Goal: Understand process/instructions: Learn about a topic

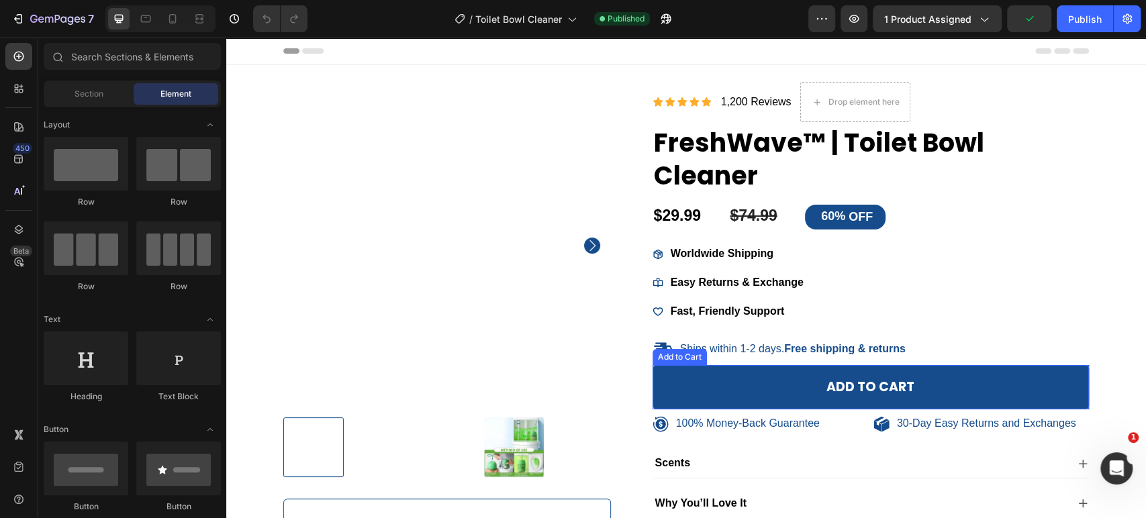
scroll to position [74, 0]
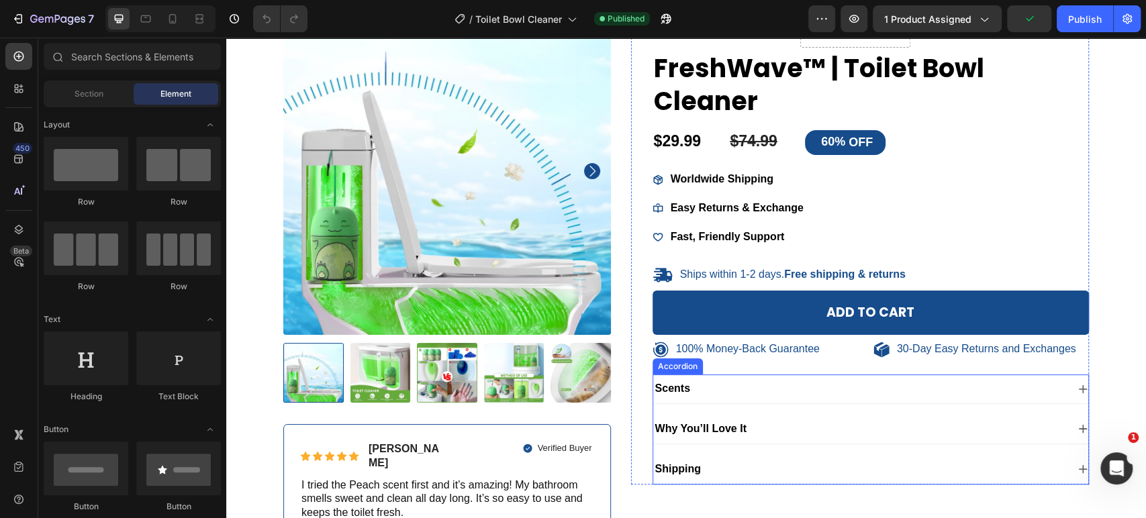
click at [699, 351] on p "100% Money-Back Guarantee" at bounding box center [748, 349] width 144 height 14
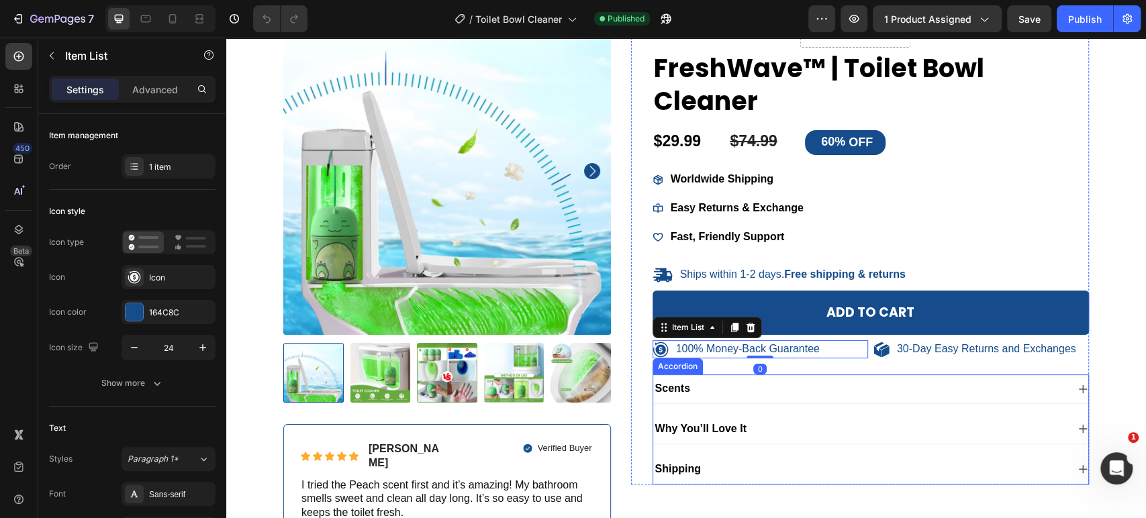
click at [734, 383] on div "Scents" at bounding box center [860, 389] width 414 height 18
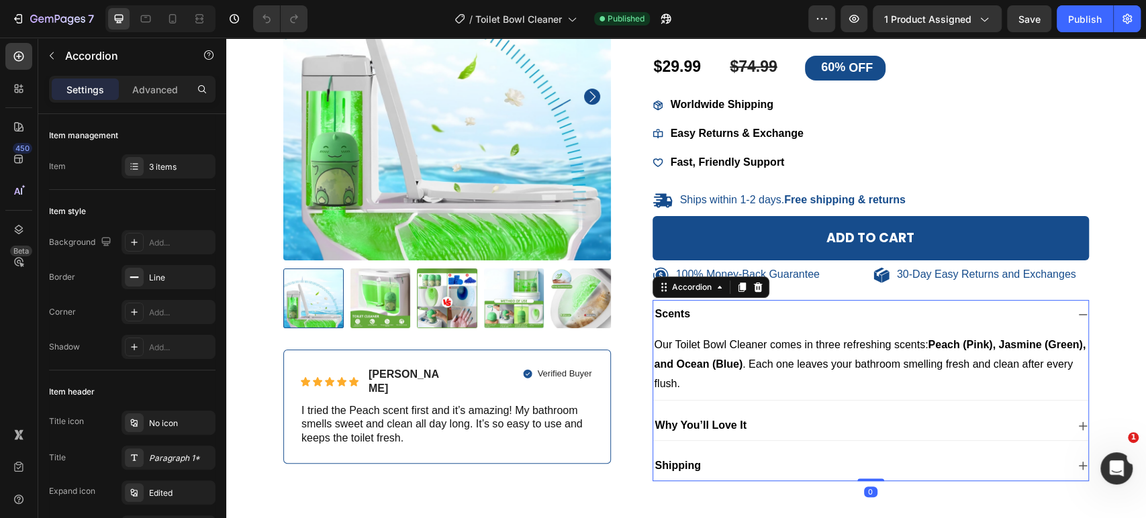
scroll to position [0, 0]
click at [740, 297] on div "Accordion" at bounding box center [710, 287] width 117 height 21
click at [761, 418] on div "Why You’ll Love It" at bounding box center [860, 426] width 414 height 18
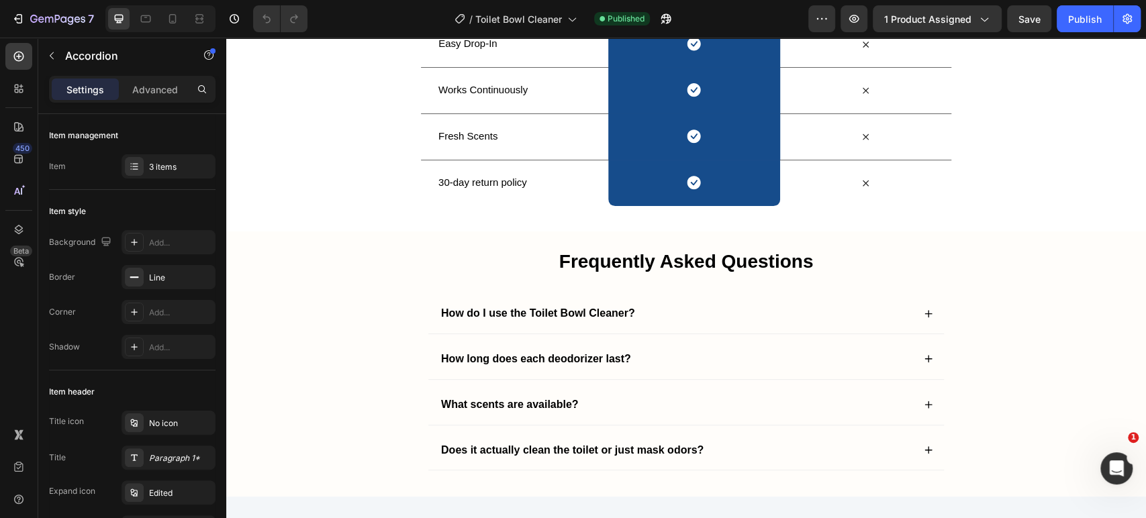
scroll to position [2311, 0]
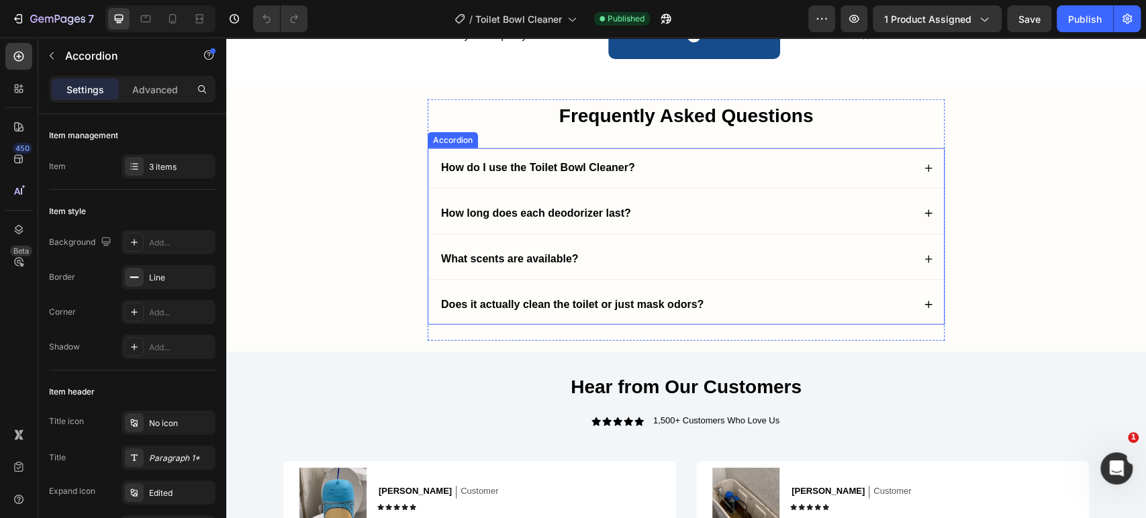
click at [767, 210] on div "How long does each deodorizer last?" at bounding box center [676, 214] width 474 height 18
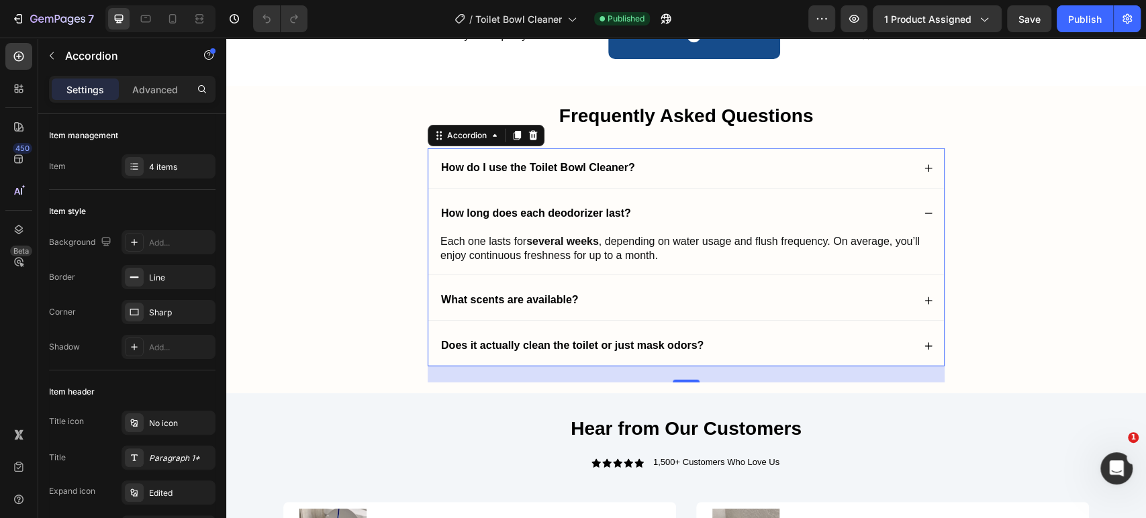
click at [604, 211] on strong "How long does each deodorizer last?" at bounding box center [536, 212] width 190 height 11
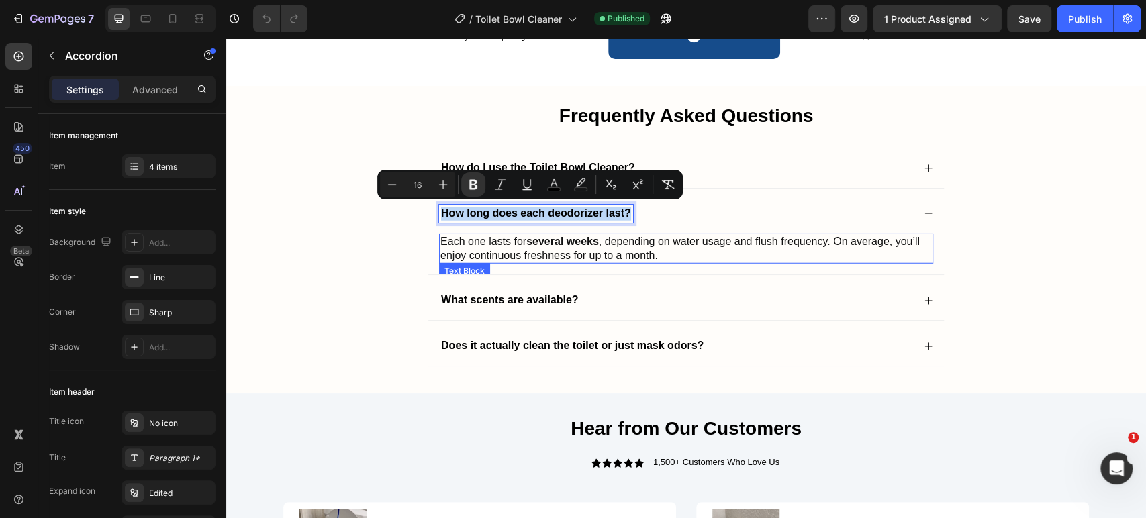
click at [673, 254] on p "Each one lasts for several weeks , depending on water usage and flush frequency…" at bounding box center [685, 249] width 491 height 28
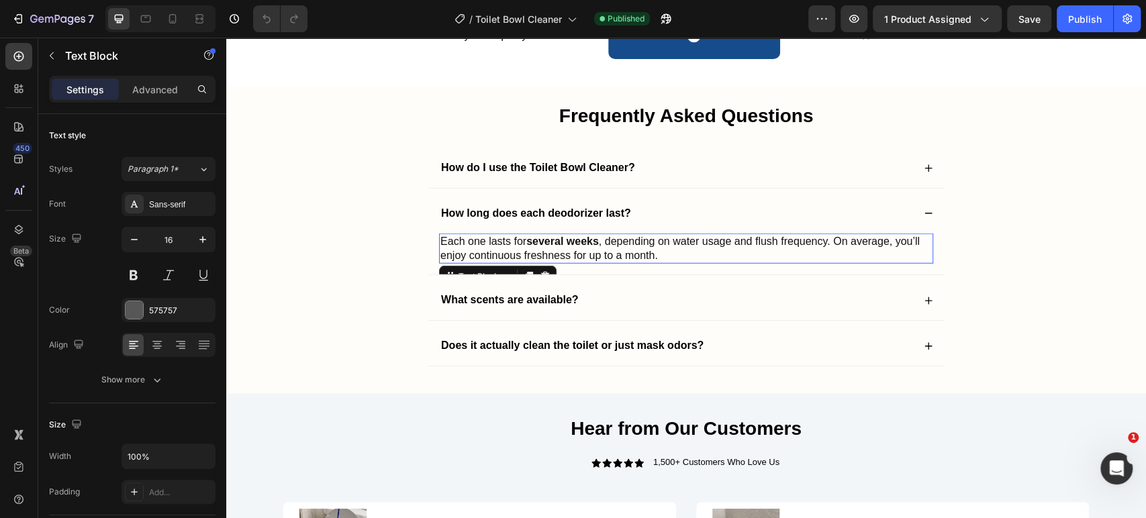
click at [673, 254] on p "Each one lasts for several weeks , depending on water usage and flush frequency…" at bounding box center [685, 249] width 491 height 28
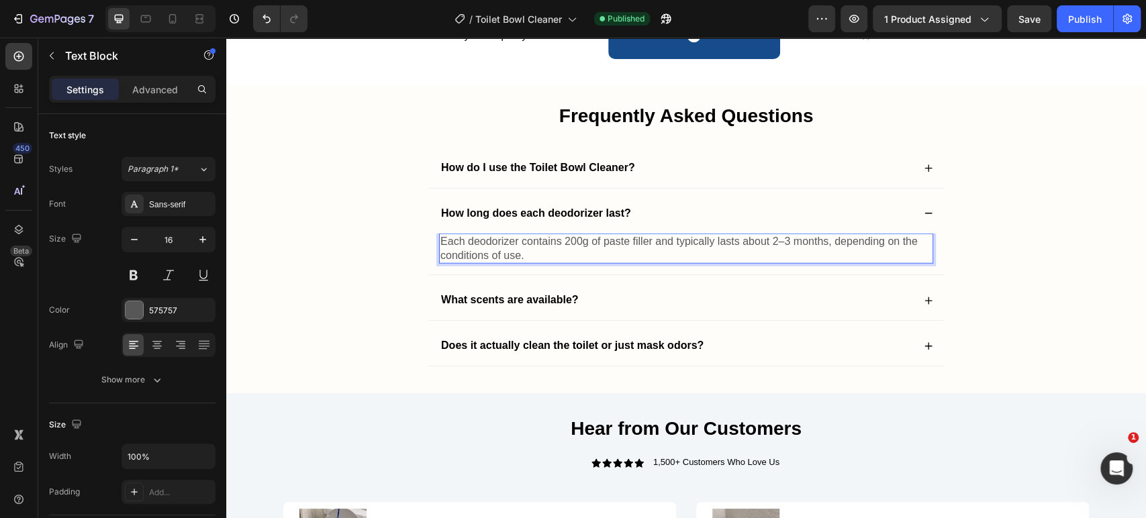
click at [532, 247] on p "Each deodorizer contains 200g of paste filler and typically lasts about 2–3 mon…" at bounding box center [685, 249] width 491 height 28
click at [533, 246] on p "Each deodorizer contains 200g of paste filler and typically lasts about 2–3 mon…" at bounding box center [685, 249] width 491 height 28
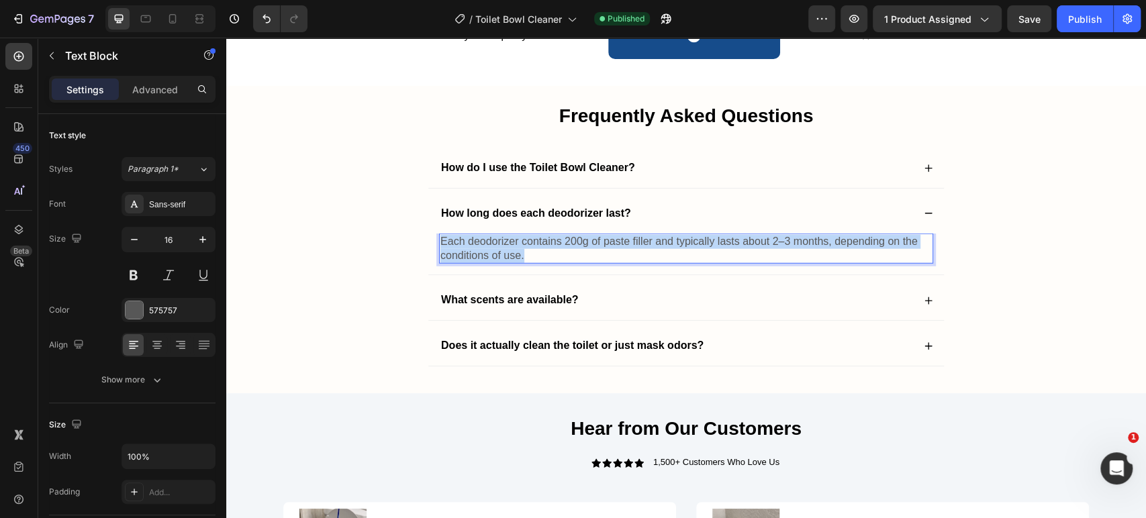
click at [533, 246] on p "Each deodorizer contains 200g of paste filler and typically lasts about 2–3 mon…" at bounding box center [685, 249] width 491 height 28
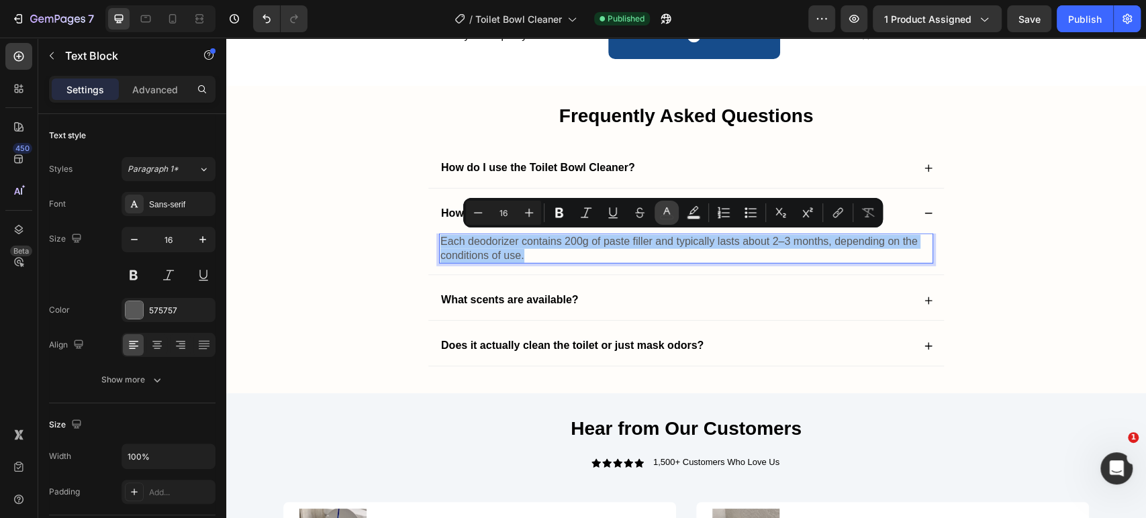
click at [670, 216] on icon "Editor contextual toolbar" at bounding box center [666, 212] width 13 height 13
type input "575757"
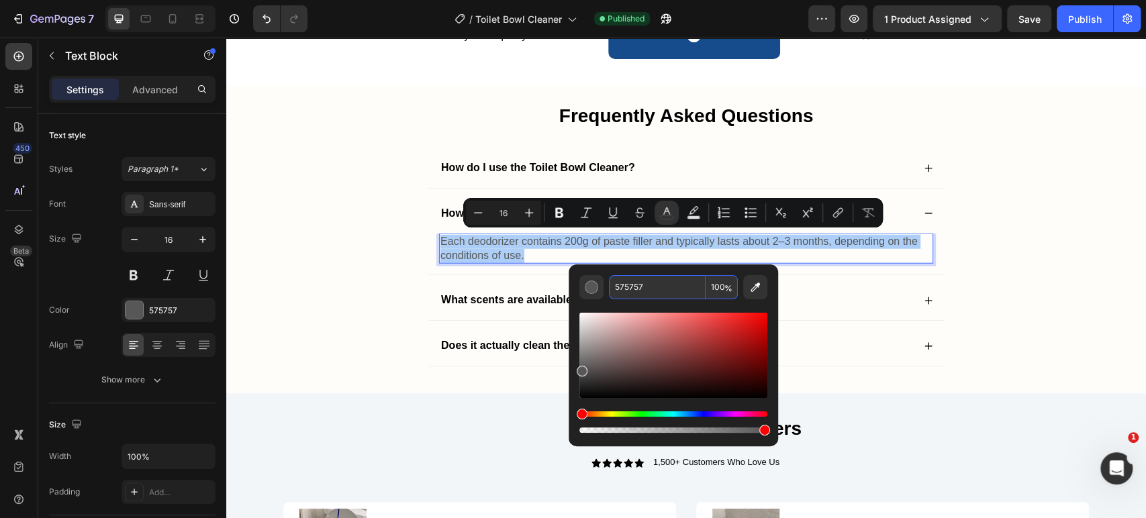
click at [668, 289] on input "575757" at bounding box center [657, 287] width 97 height 24
type input "121212"
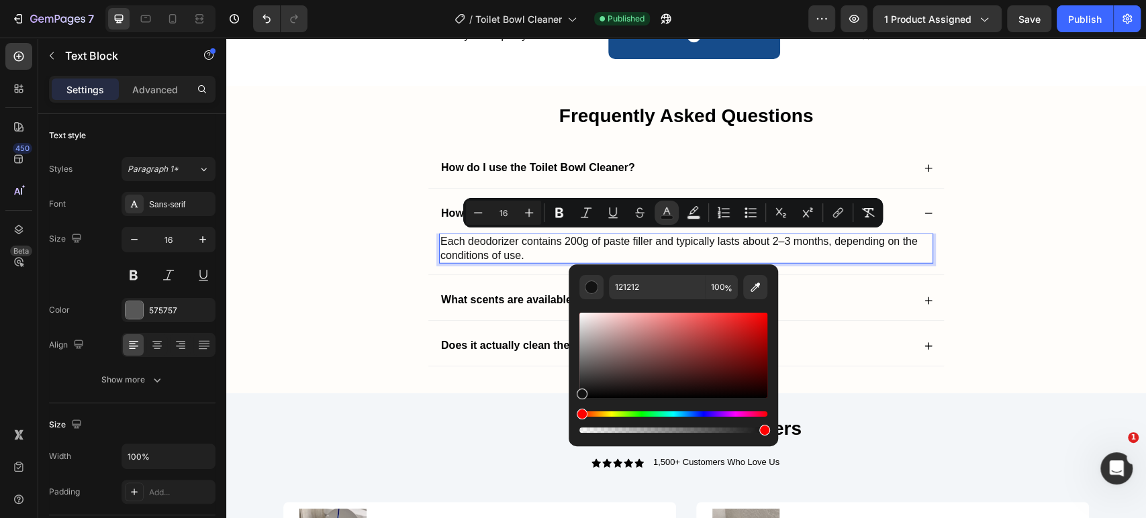
click at [831, 252] on p "Each deodorizer contains 200g of paste filler and typically lasts about 2–3 mon…" at bounding box center [685, 249] width 491 height 28
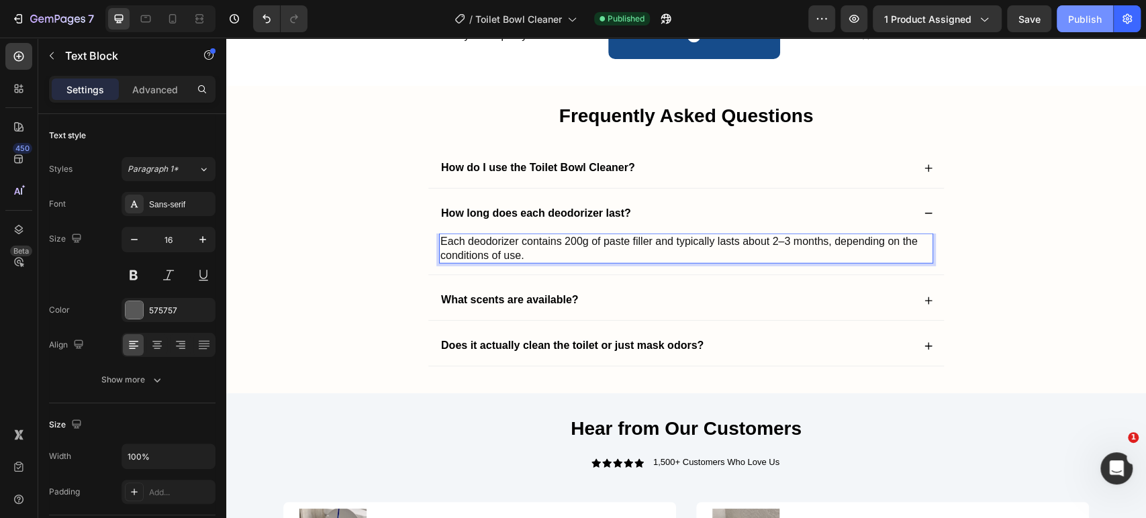
click at [1075, 17] on div "Publish" at bounding box center [1085, 19] width 34 height 14
